Goal: Task Accomplishment & Management: Complete application form

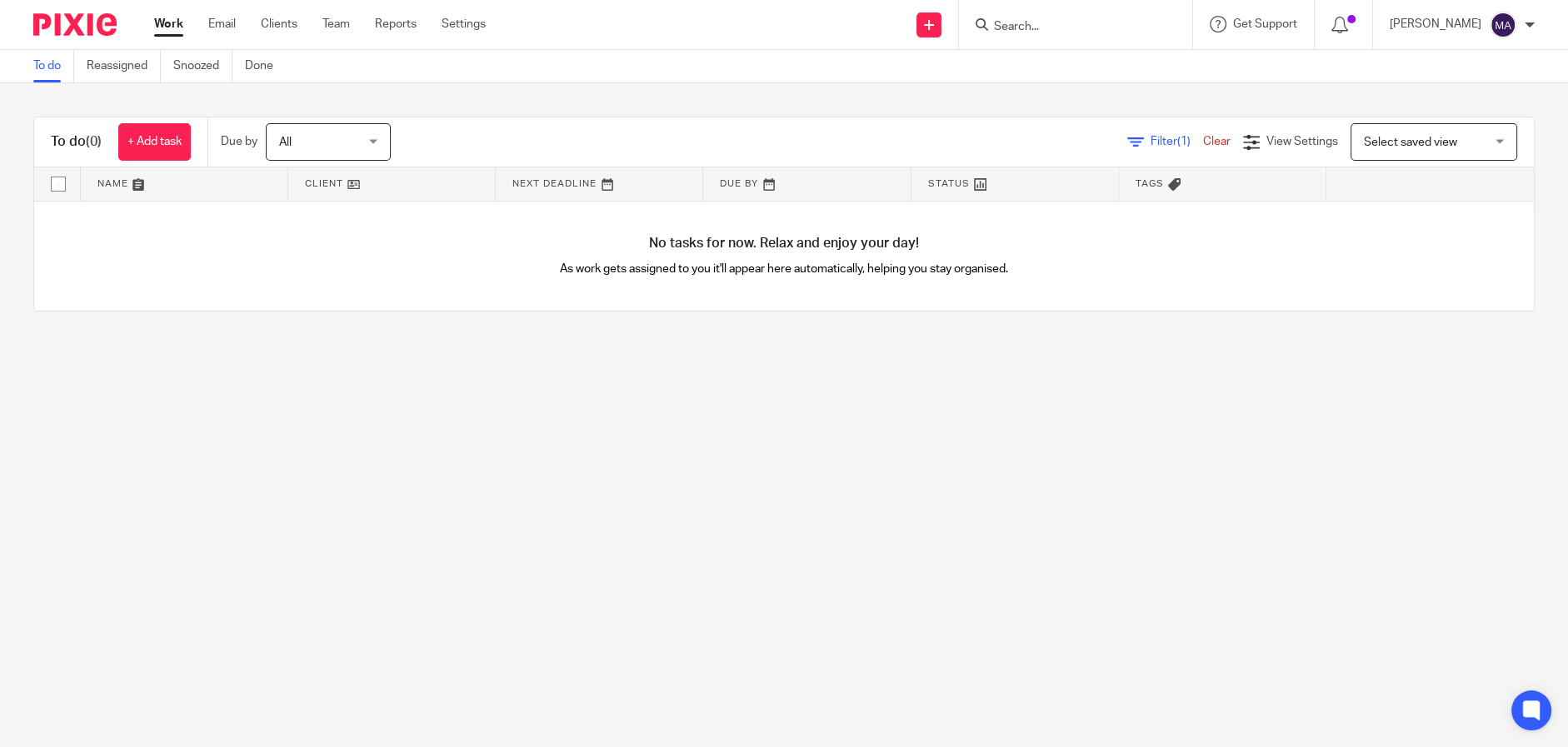
click at [921, 19] on div "Send new email Create task Add client Request signature" at bounding box center [930, 24] width 59 height 49
click at [928, 20] on link at bounding box center [929, 24] width 25 height 25
click at [951, 125] on link "Add client" at bounding box center [938, 127] width 117 height 24
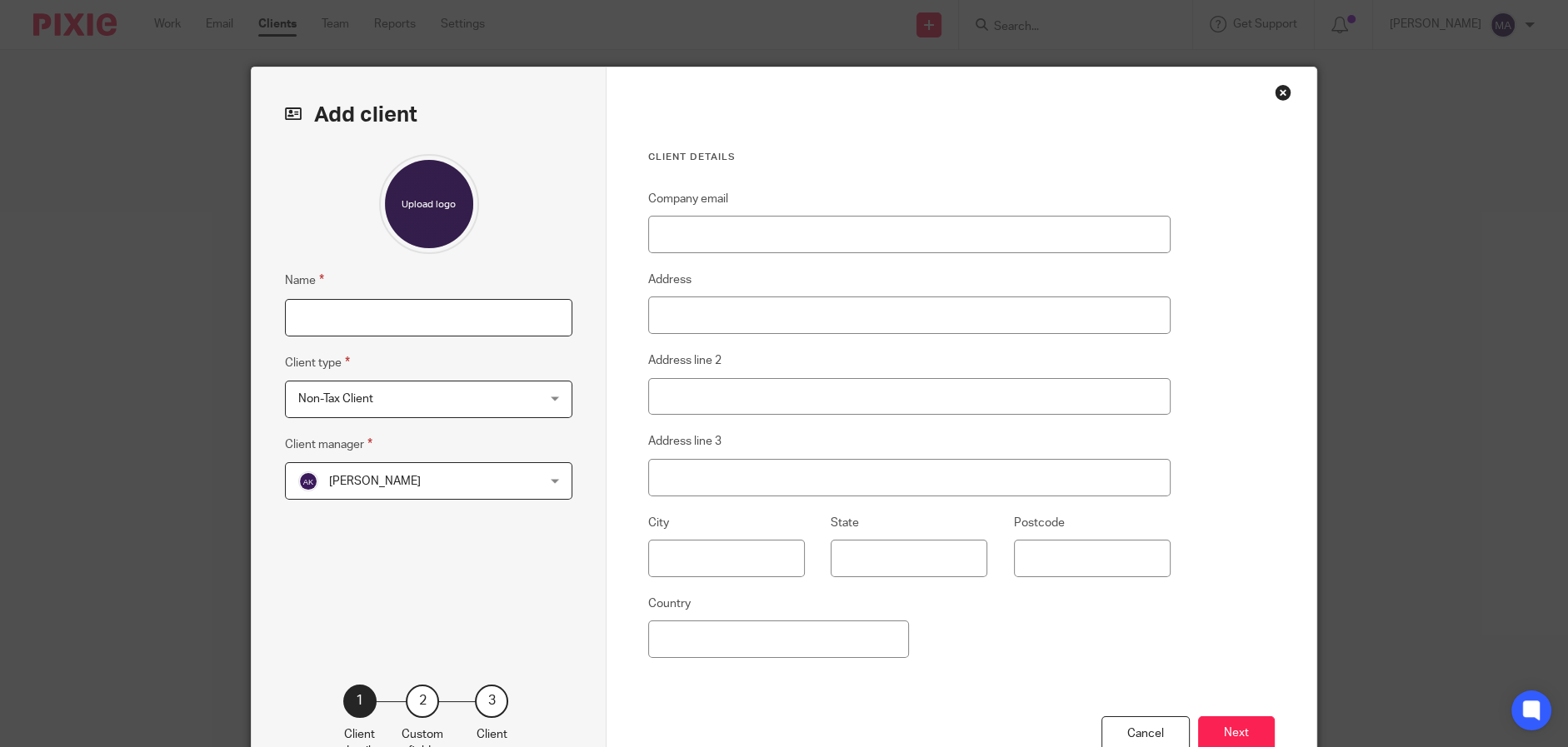
click at [388, 316] on input "Name" at bounding box center [429, 317] width 288 height 37
click at [336, 325] on input "Updrink LLC" at bounding box center [429, 317] width 288 height 37
type input "Updrink, LLC"
click at [526, 464] on div "[PERSON_NAME] [PERSON_NAME]" at bounding box center [429, 481] width 288 height 37
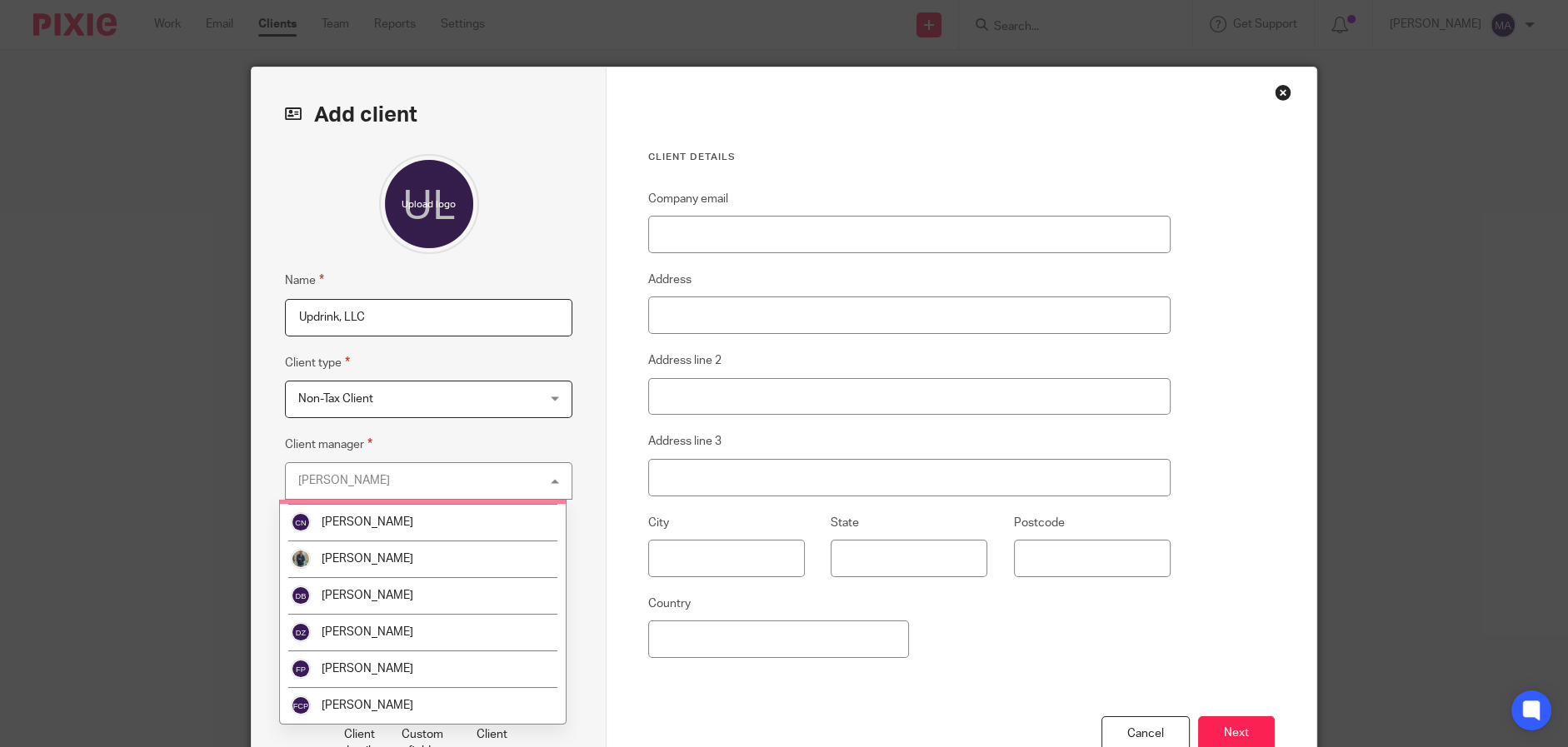
scroll to position [584, 0]
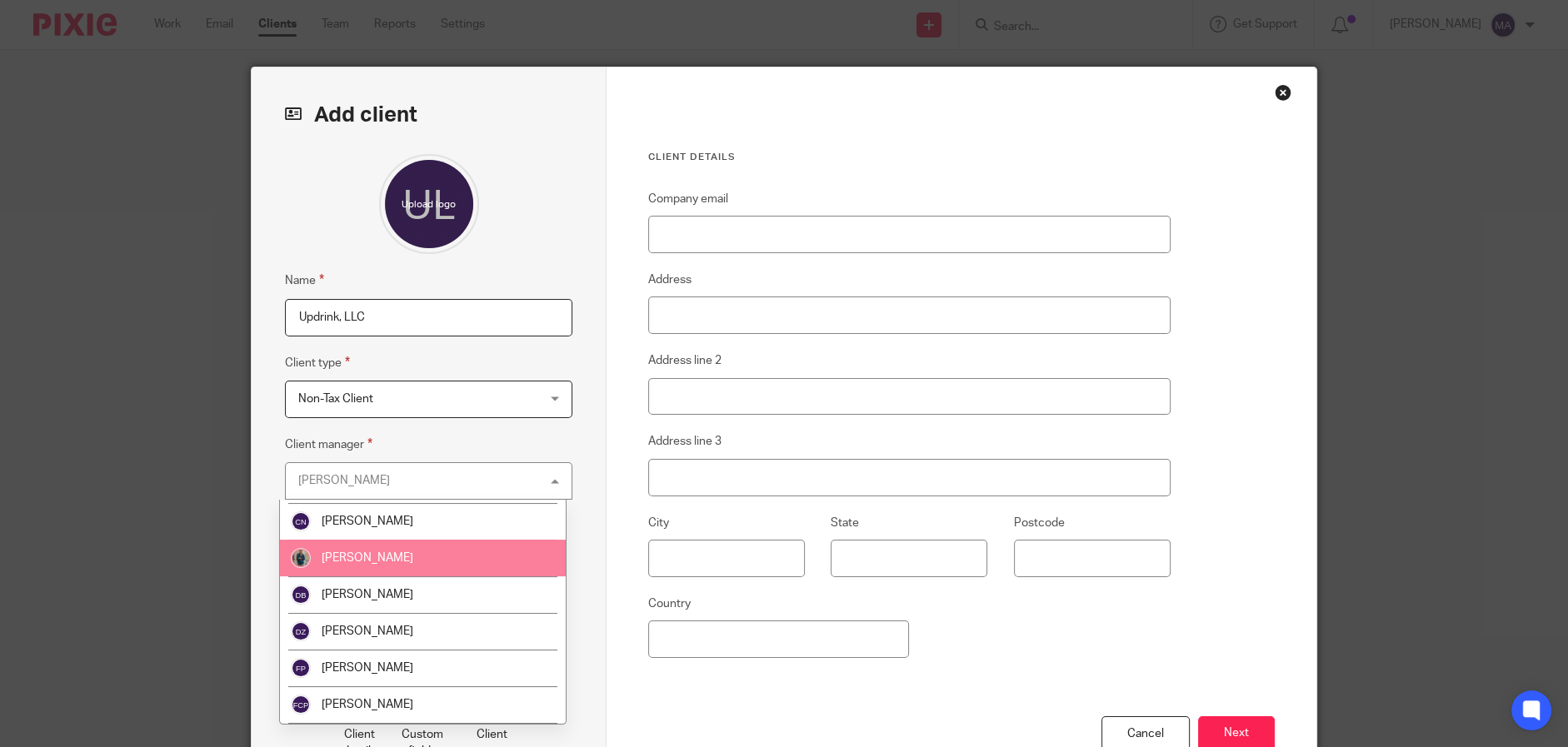
click at [412, 557] on li "[PERSON_NAME]" at bounding box center [423, 559] width 286 height 37
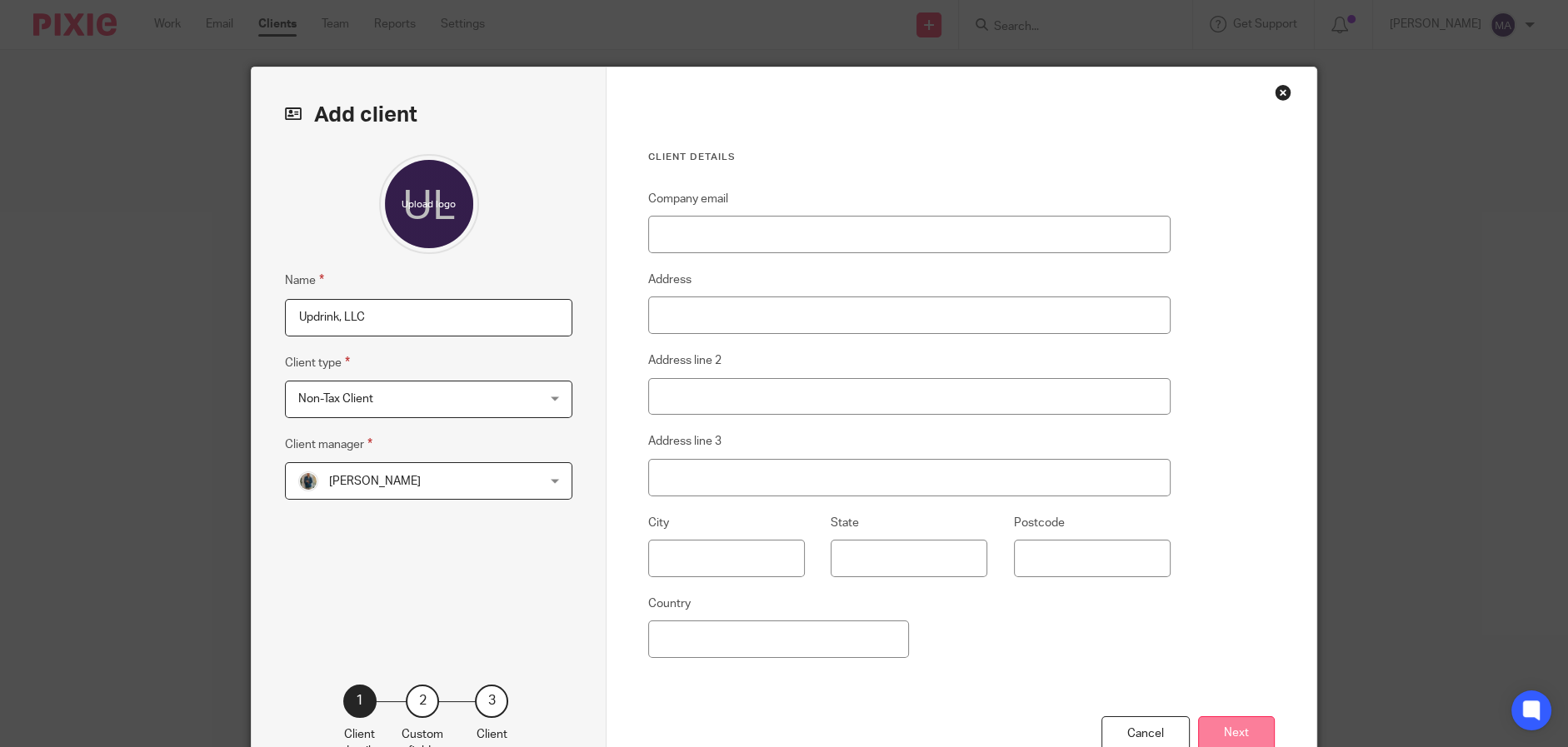
click at [1237, 739] on button "Next" at bounding box center [1236, 734] width 77 height 36
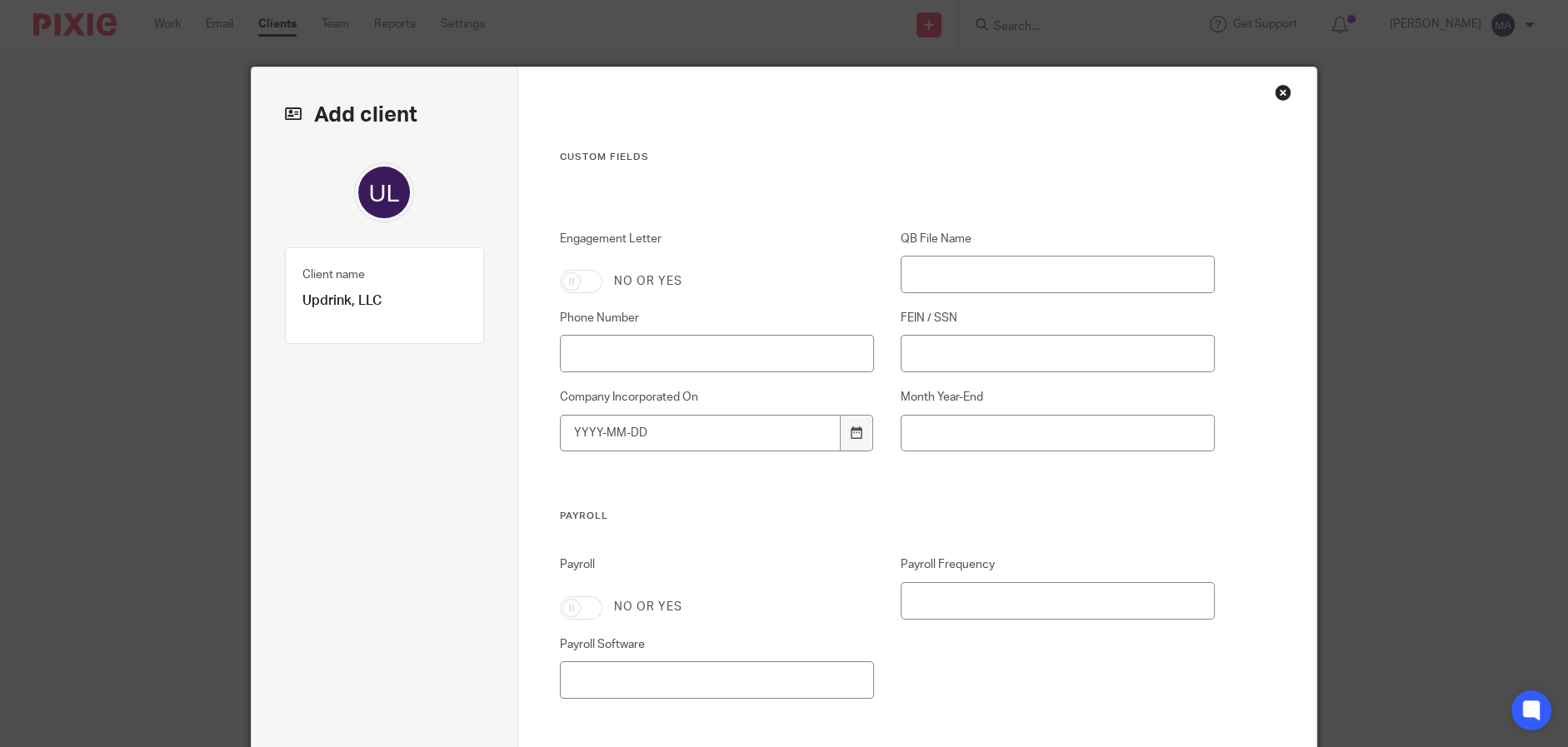
click at [590, 283] on input "Engagement Letter" at bounding box center [581, 281] width 43 height 23
checkbox input "true"
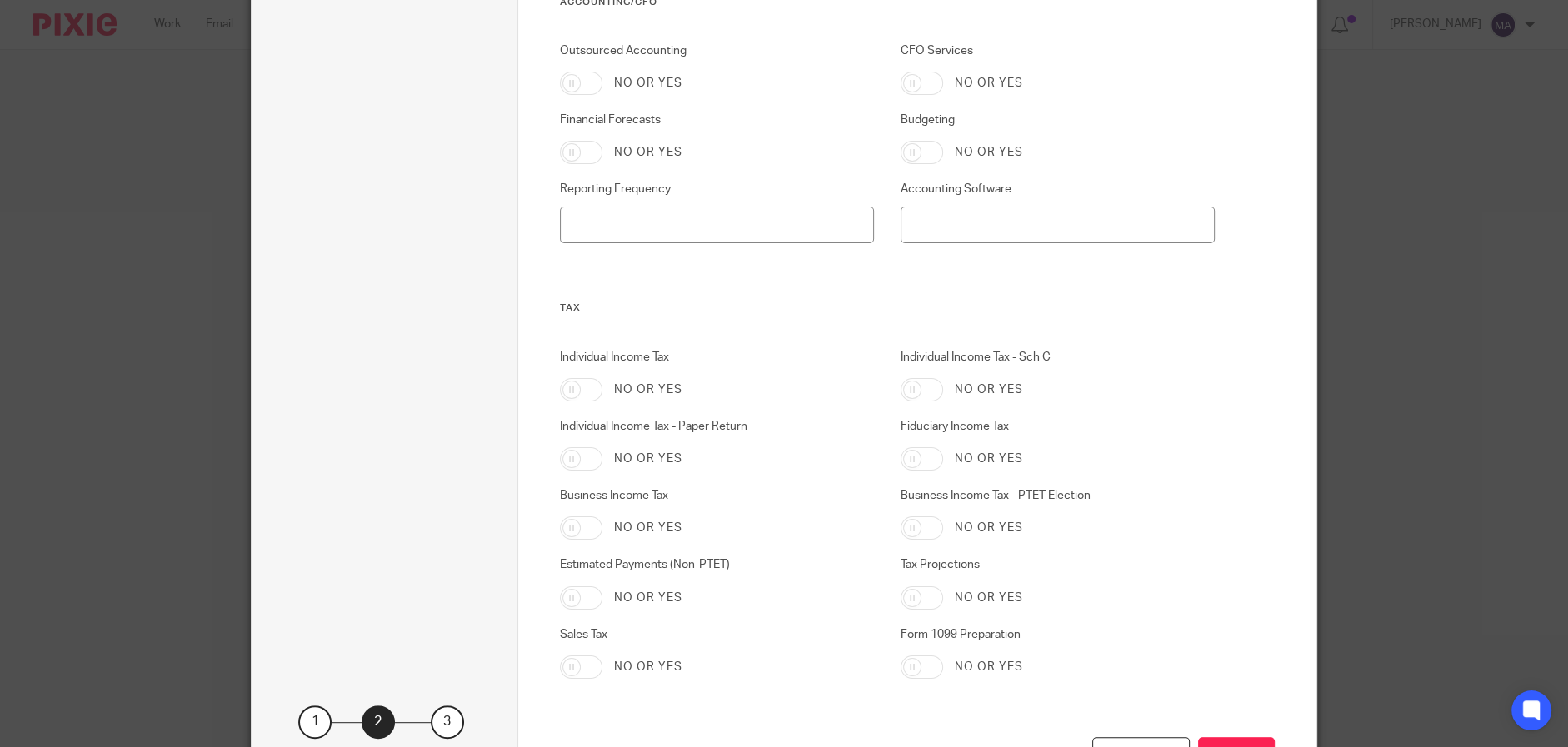
scroll to position [895, 0]
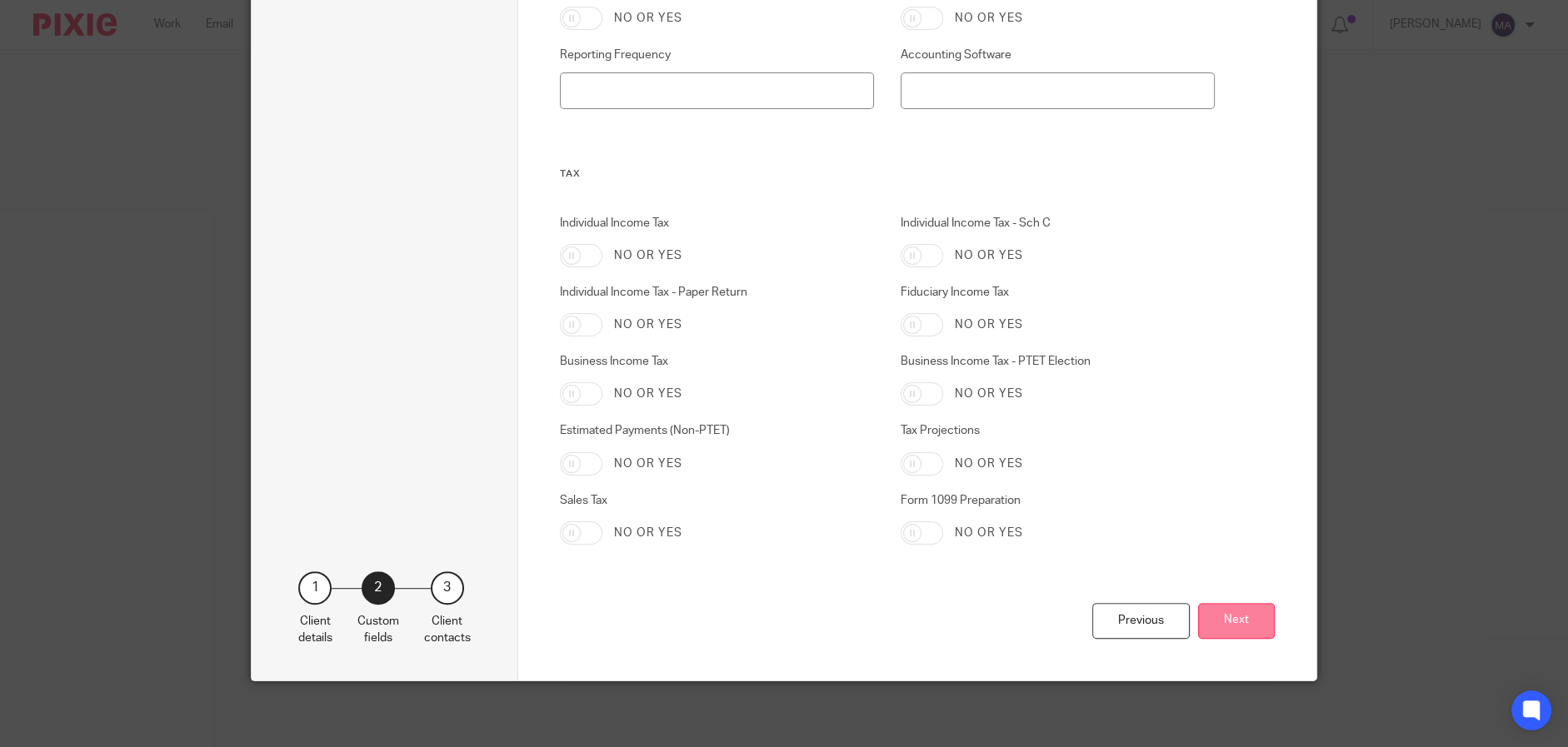
click at [1198, 635] on button "Next" at bounding box center [1236, 621] width 77 height 36
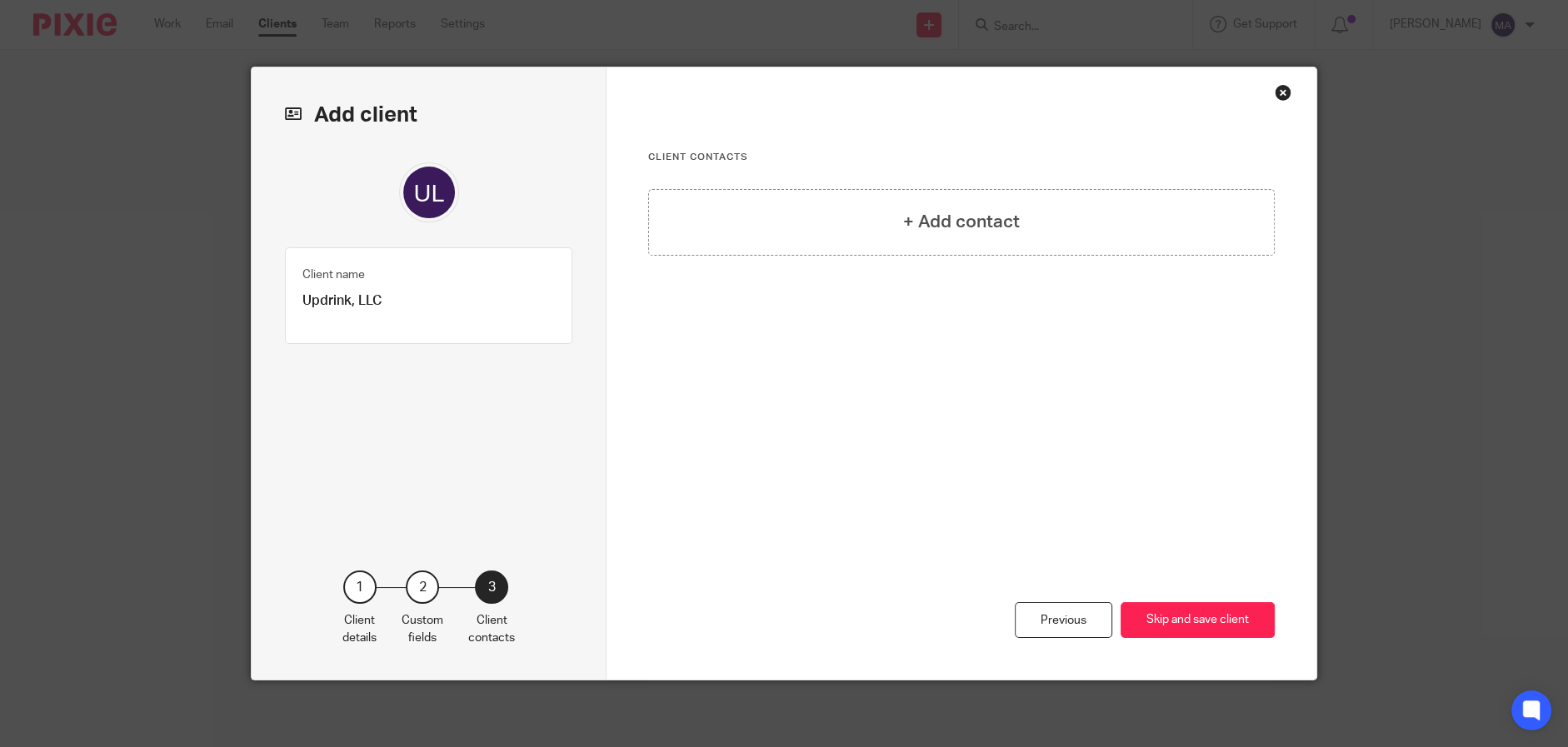
scroll to position [0, 0]
click at [845, 233] on div "+ Add contact" at bounding box center [961, 223] width 626 height 67
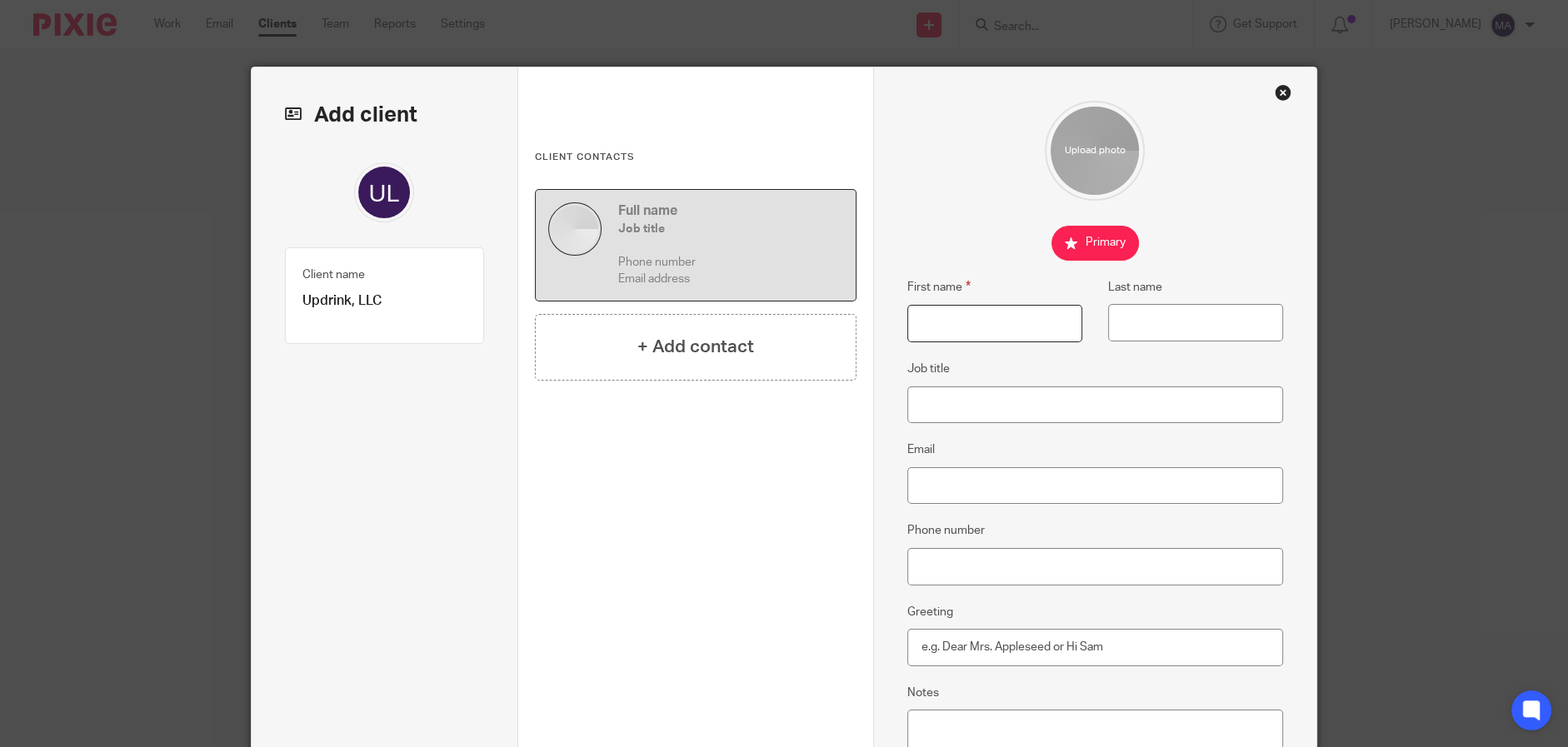
click at [932, 322] on input "First name" at bounding box center [995, 324] width 175 height 37
type input "[PERSON_NAME]"
